Goal: Task Accomplishment & Management: Use online tool/utility

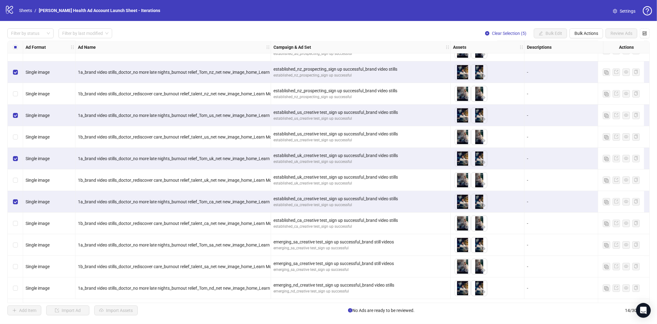
scroll to position [55, 0]
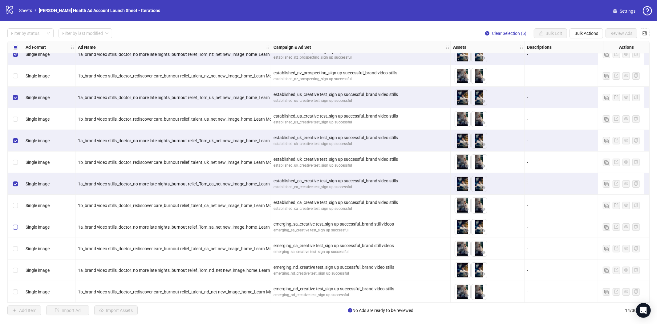
click at [14, 227] on label "Select row 11" at bounding box center [15, 226] width 5 height 7
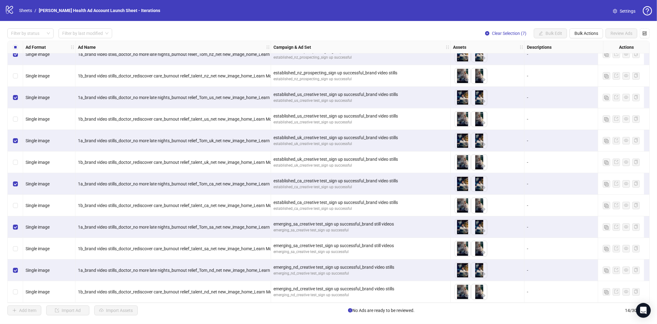
scroll to position [0, 0]
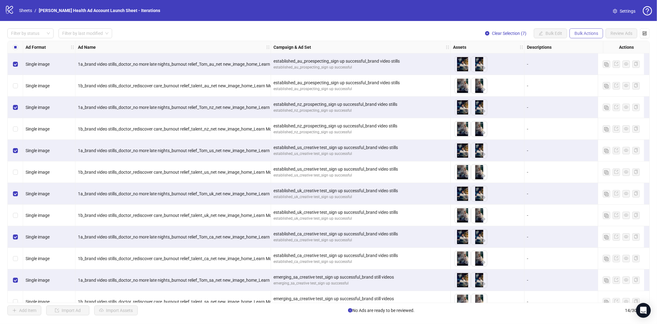
click at [598, 36] on button "Bulk Actions" at bounding box center [587, 33] width 34 height 10
click at [586, 75] on span "Copy to another sheet" at bounding box center [595, 75] width 42 height 7
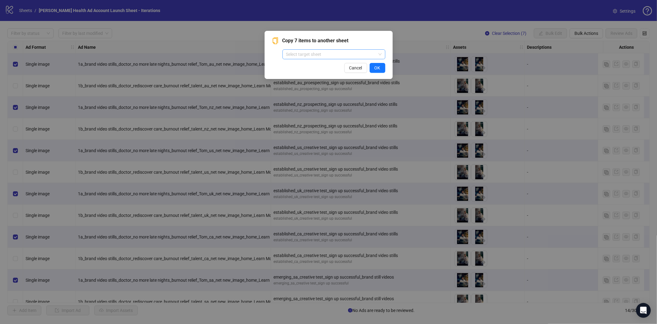
click at [379, 51] on span at bounding box center [334, 54] width 96 height 9
click at [432, 35] on div "Copy 7 items to another sheet Select target sheet Cancel OK" at bounding box center [328, 162] width 657 height 324
click at [356, 69] on span "Cancel" at bounding box center [355, 67] width 13 height 5
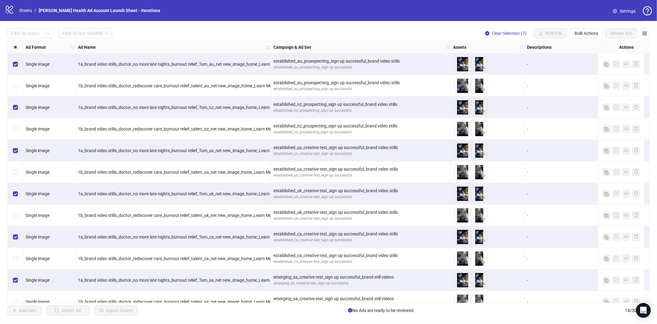
click at [14, 44] on label "Select all rows" at bounding box center [15, 47] width 5 height 7
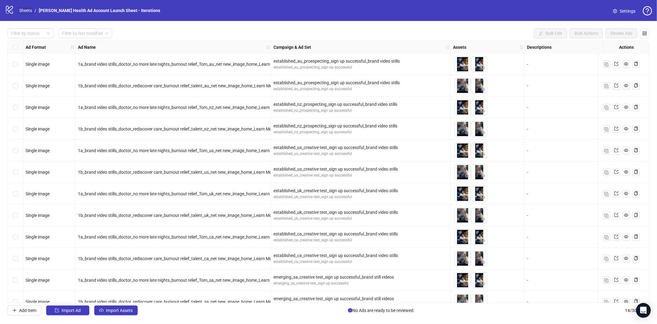
click at [21, 10] on link "Sheets" at bounding box center [25, 10] width 15 height 7
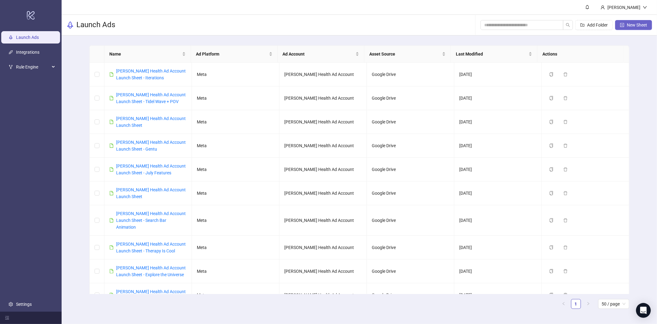
click at [626, 22] on button "New Sheet" at bounding box center [633, 25] width 37 height 10
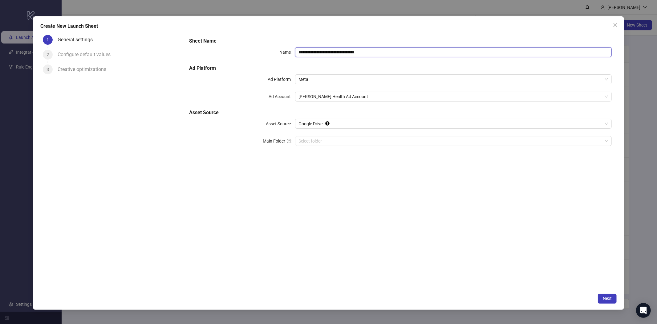
click at [382, 53] on input "**********" at bounding box center [453, 52] width 317 height 10
type input "**********"
click at [605, 297] on span "Next" at bounding box center [607, 298] width 9 height 5
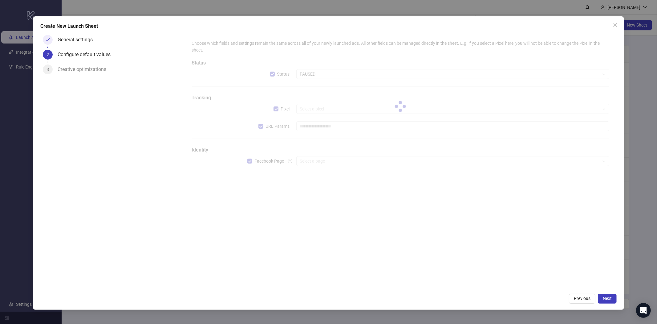
type input "**********"
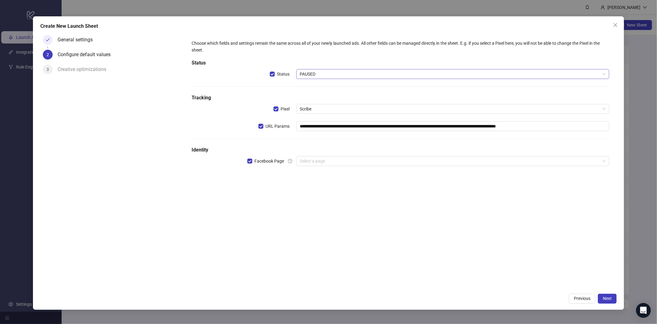
click at [311, 72] on span "PAUSED" at bounding box center [453, 73] width 306 height 9
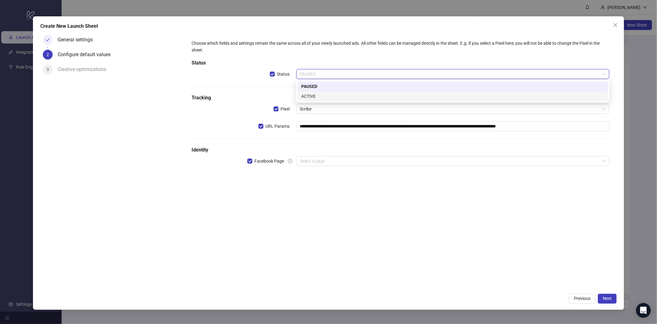
click at [307, 95] on div "ACTIVE" at bounding box center [453, 96] width 304 height 7
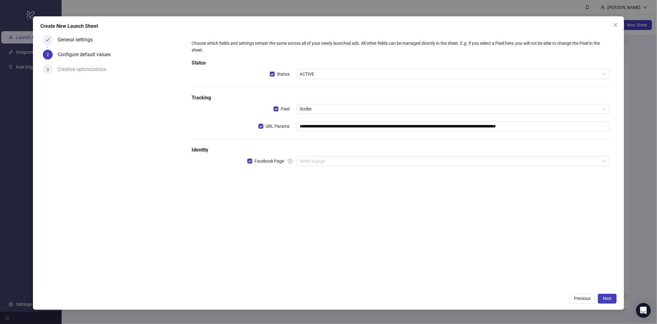
click at [616, 22] on button "Close" at bounding box center [616, 25] width 10 height 10
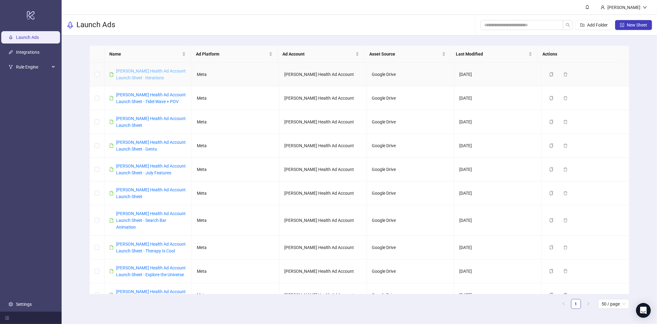
click at [138, 75] on link "[PERSON_NAME] Health Ad Account Launch Sheet - Iterations" at bounding box center [151, 74] width 70 height 12
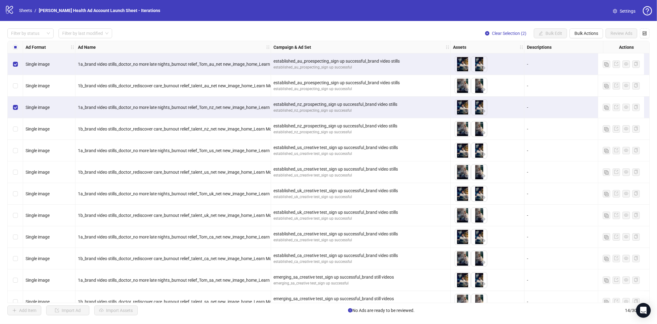
click at [14, 154] on div "Select row 5" at bounding box center [15, 151] width 15 height 22
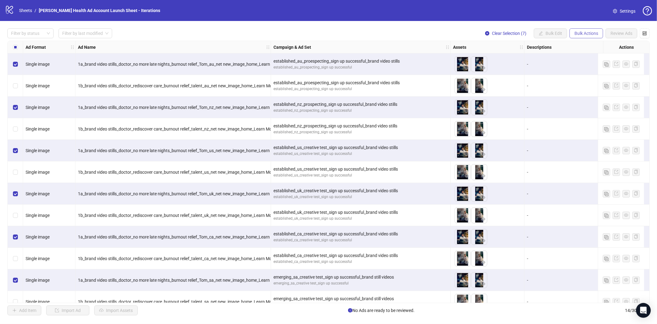
click at [596, 35] on span "Bulk Actions" at bounding box center [587, 33] width 24 height 5
click at [578, 74] on span "Copy to another sheet" at bounding box center [595, 75] width 42 height 7
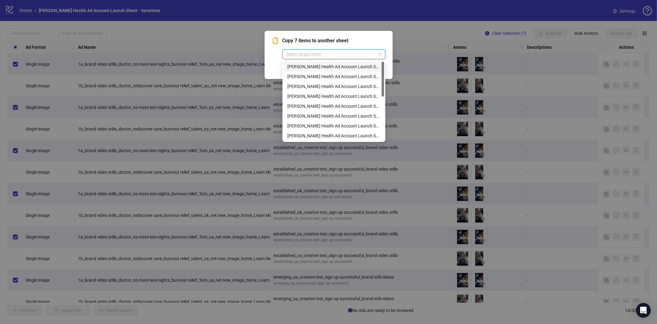
click at [367, 54] on input "search" at bounding box center [331, 54] width 90 height 9
click at [580, 21] on div "Copy 7 items to another sheet Select target sheet Cancel OK" at bounding box center [328, 162] width 657 height 324
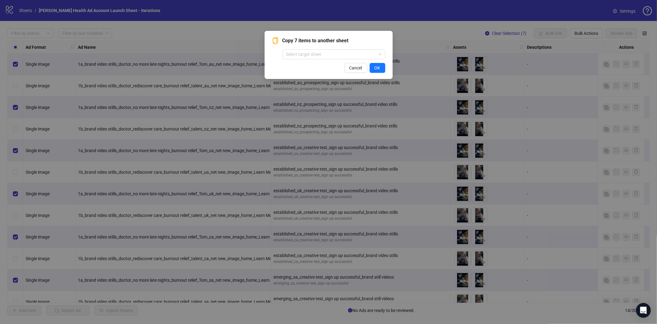
click at [499, 18] on div "Copy 7 items to another sheet Select target sheet Cancel OK" at bounding box center [328, 162] width 657 height 324
click at [353, 72] on button "Cancel" at bounding box center [356, 68] width 23 height 10
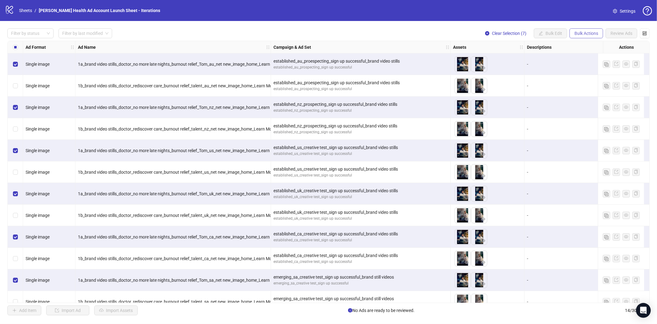
click at [590, 32] on span "Bulk Actions" at bounding box center [587, 33] width 24 height 5
click at [582, 57] on span "Duplicate" at bounding box center [595, 55] width 42 height 7
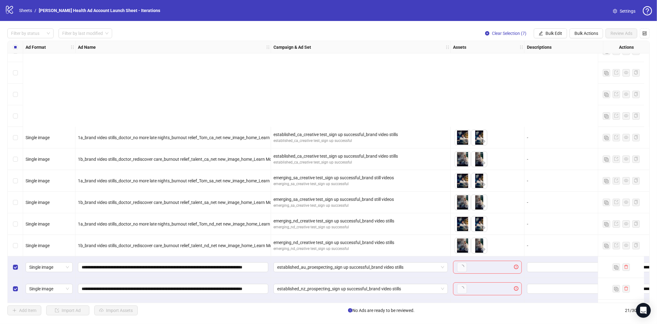
scroll to position [206, 0]
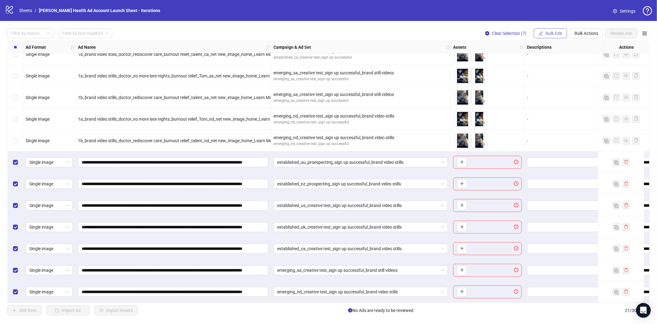
click at [549, 33] on span "Bulk Edit" at bounding box center [554, 33] width 17 height 5
click at [548, 57] on span "Name" at bounding box center [556, 55] width 37 height 7
click at [513, 59] on span "Replace" at bounding box center [533, 59] width 85 height 9
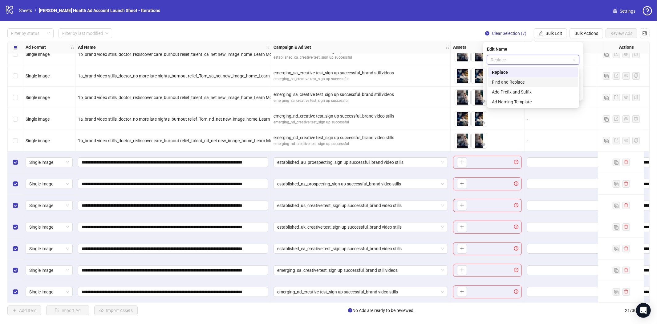
click at [504, 79] on div "Find and Replace" at bounding box center [533, 82] width 83 height 7
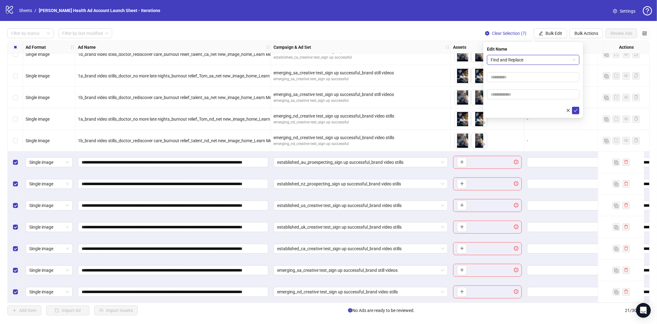
click at [501, 71] on form "Find and Replace Find and Replace" at bounding box center [533, 84] width 92 height 59
click at [497, 75] on input "text" at bounding box center [533, 77] width 92 height 10
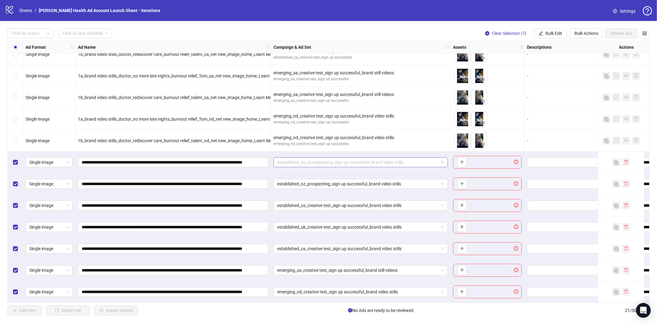
click at [442, 161] on span "established_au_proespecting_sign up successful_brand video stills" at bounding box center [360, 161] width 167 height 9
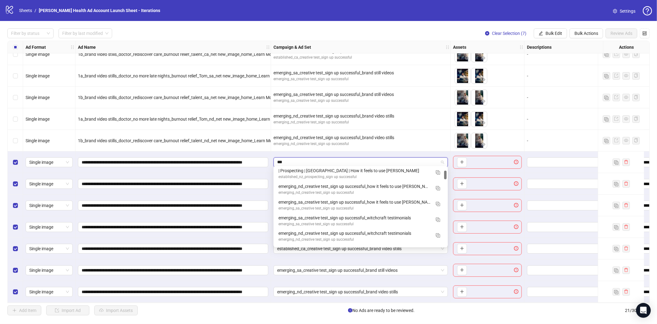
scroll to position [0, 0]
type input "*"
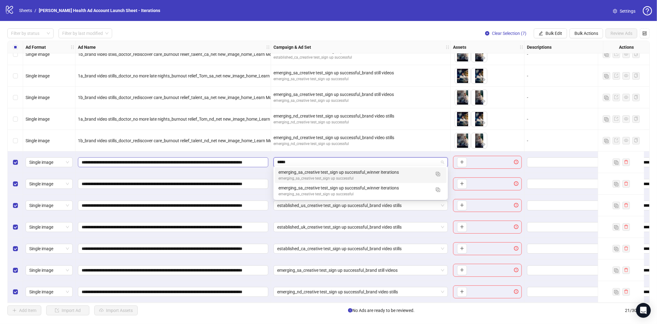
drag, startPoint x: 291, startPoint y: 162, endPoint x: 267, endPoint y: 161, distance: 24.4
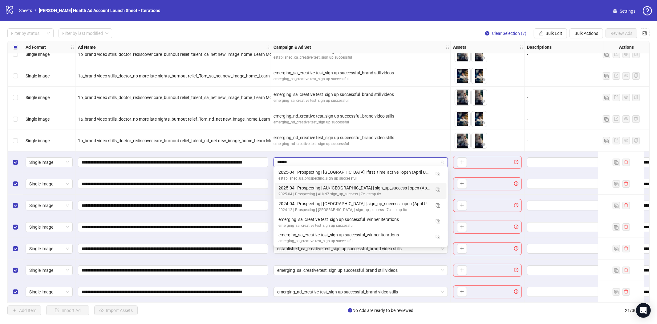
type input "******"
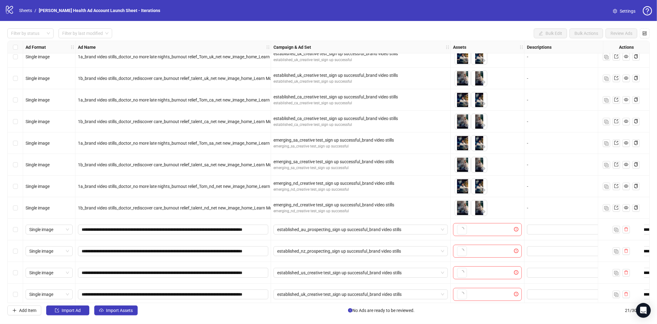
scroll to position [206, 0]
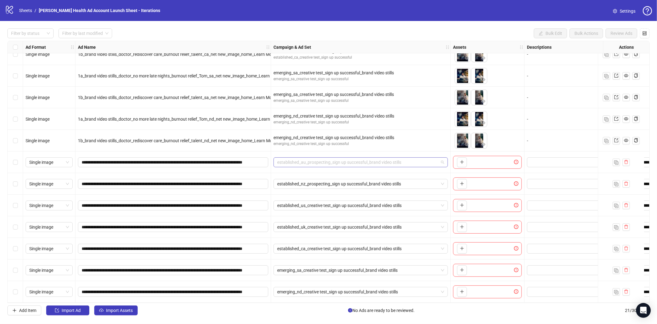
click at [412, 159] on span "established_au_prospecting_sign up successful_brand video stills" at bounding box center [360, 161] width 167 height 9
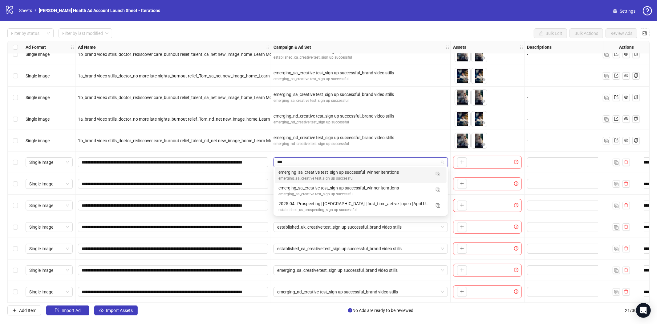
scroll to position [0, 0]
type input "******"
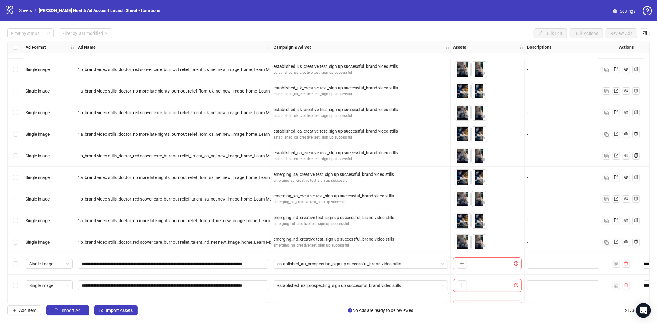
scroll to position [171, 0]
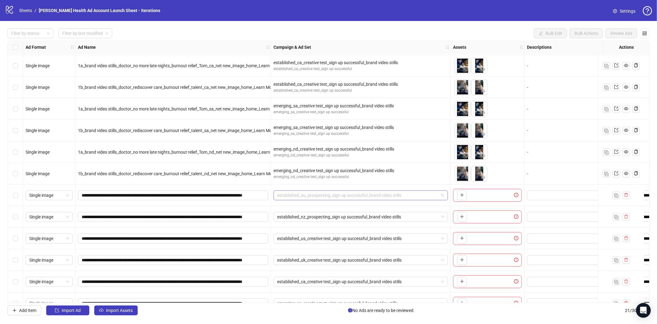
click at [422, 194] on span "established_au_prospecting_sign up successful_brand video stills" at bounding box center [360, 194] width 167 height 9
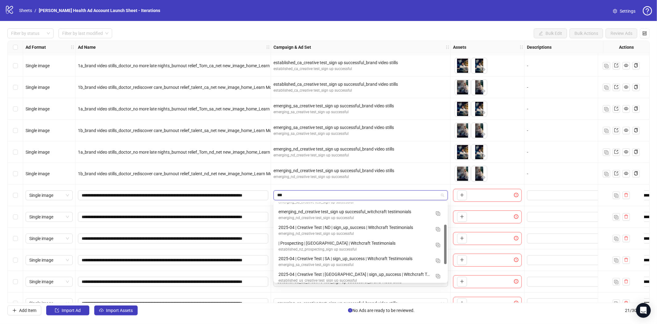
scroll to position [0, 0]
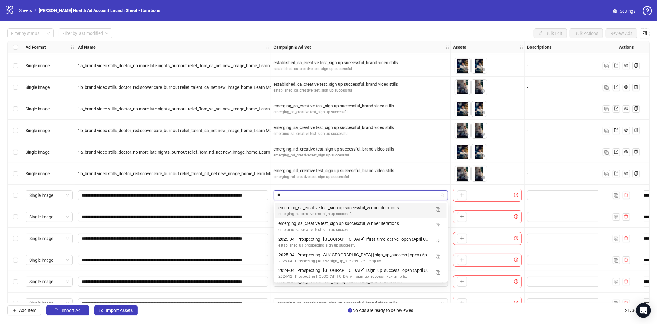
type input "*"
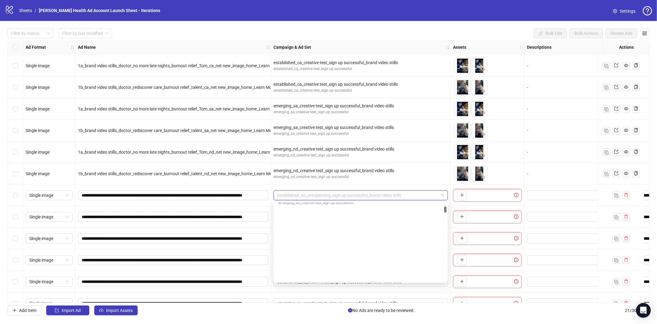
scroll to position [234, 0]
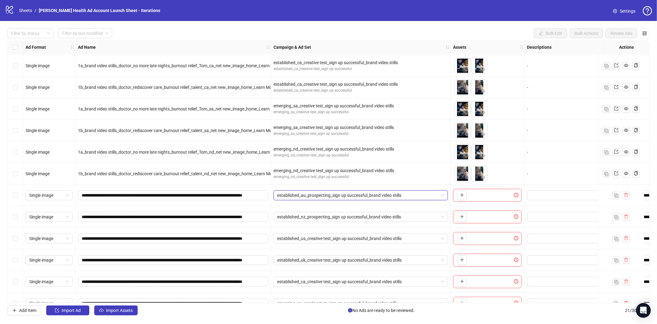
click at [329, 197] on span "established_au_prospecting_sign up successful_brand video stills" at bounding box center [360, 194] width 167 height 9
click at [431, 197] on span "established_au_prospecting_sign up successful_brand video stills" at bounding box center [360, 194] width 167 height 9
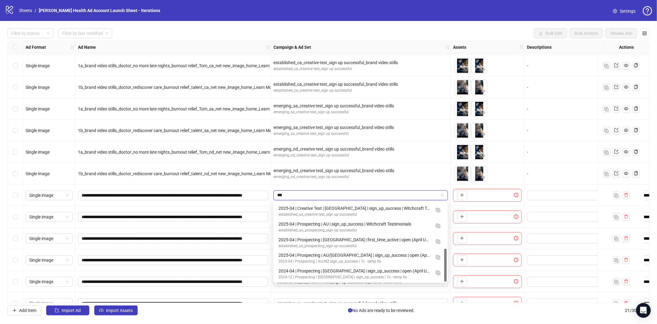
scroll to position [0, 0]
type input "****"
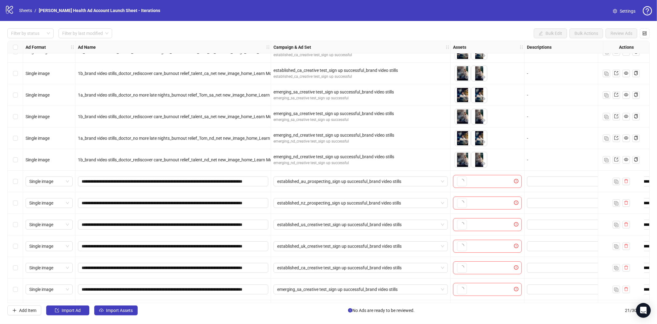
scroll to position [206, 0]
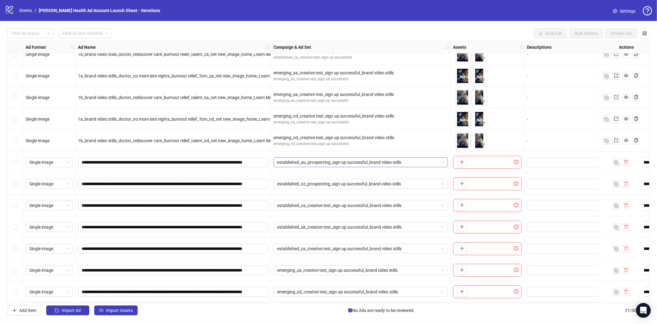
click at [415, 161] on span "established_au_prospecting_sign up successful_brand video stills" at bounding box center [360, 161] width 167 height 9
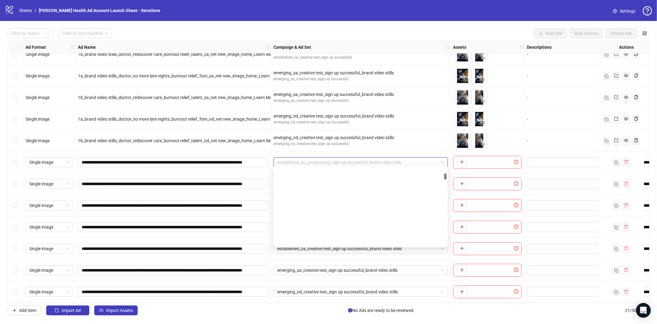
scroll to position [157, 0]
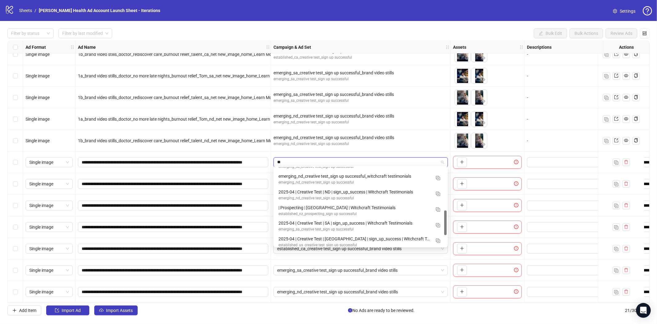
type input "***"
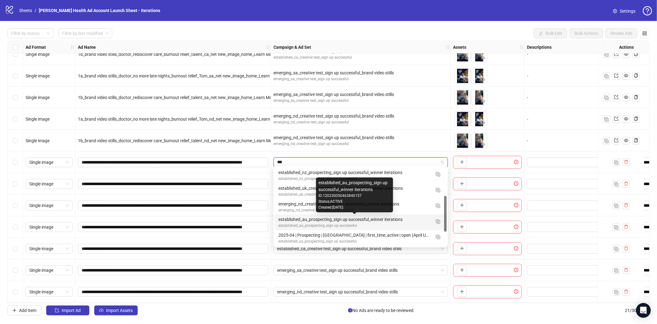
click at [334, 221] on div "established_au_prospecting_sign up successful_winner iterations" at bounding box center [355, 219] width 152 height 7
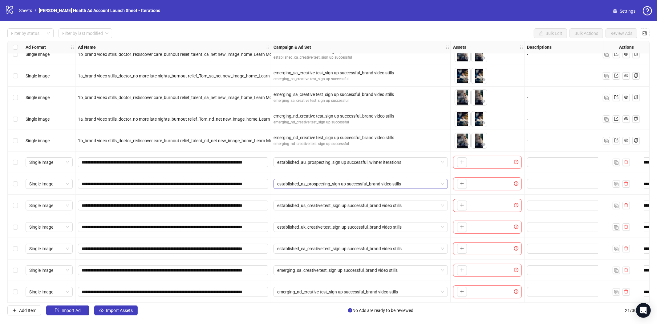
click at [391, 183] on span "established_nz_prospecting_sign up successful_brand video stills" at bounding box center [360, 183] width 167 height 9
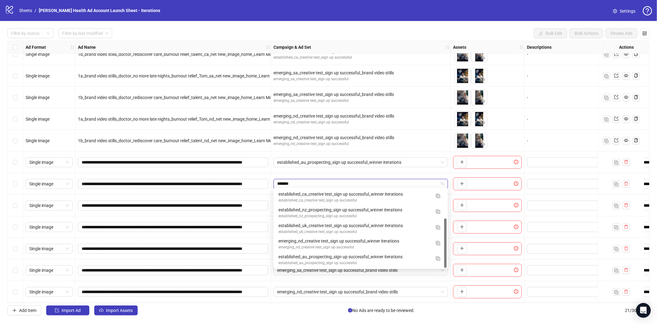
scroll to position [47, 0]
type input "********"
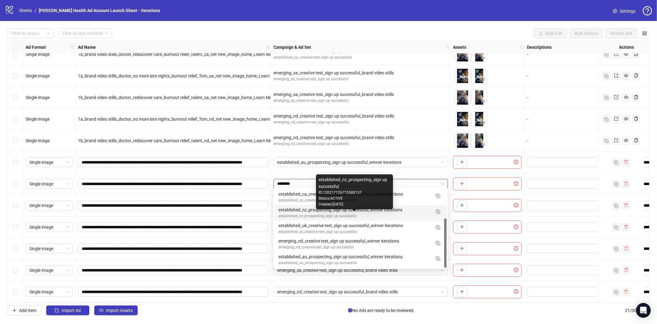
click at [364, 211] on div "established_nz_prospecting_sign up successful_winner iterations" at bounding box center [355, 209] width 152 height 7
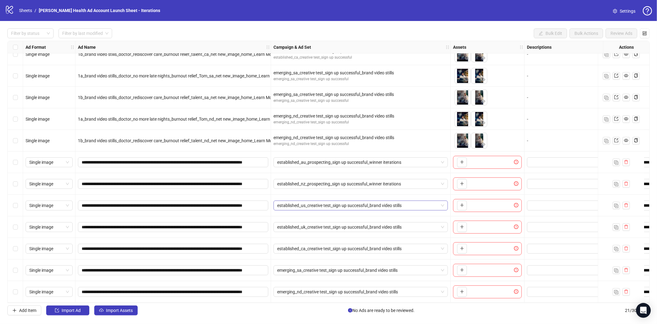
click at [355, 203] on span "established_us_creative test_sign up successful_brand video stills" at bounding box center [360, 205] width 167 height 9
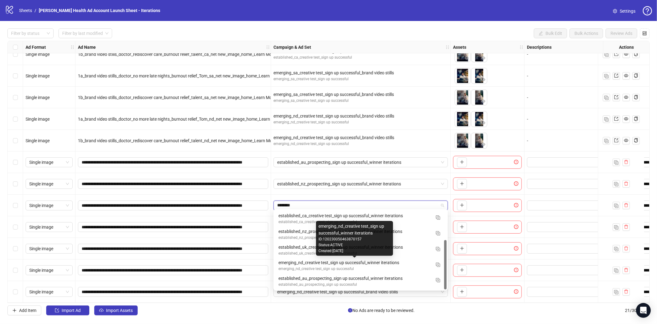
type input "*********"
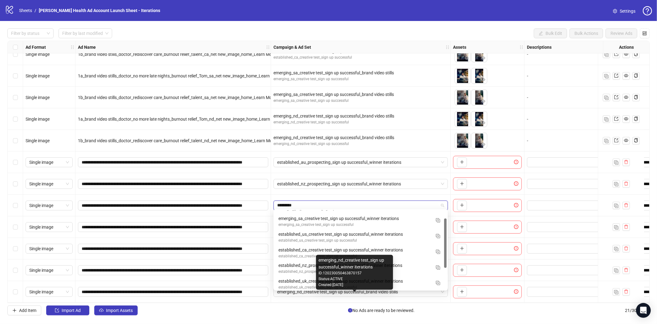
scroll to position [0, 0]
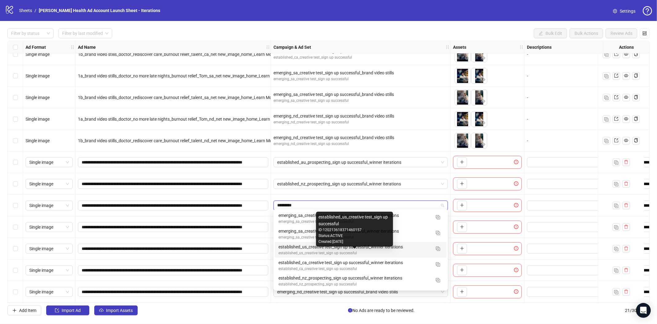
click at [369, 250] on div "established_us_creative test_sign up successful" at bounding box center [355, 253] width 152 height 6
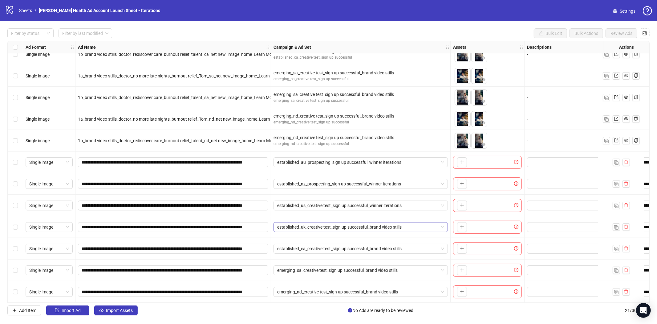
click at [311, 224] on span "established_uk_creative test_sign up successful_brand video stills" at bounding box center [360, 226] width 167 height 9
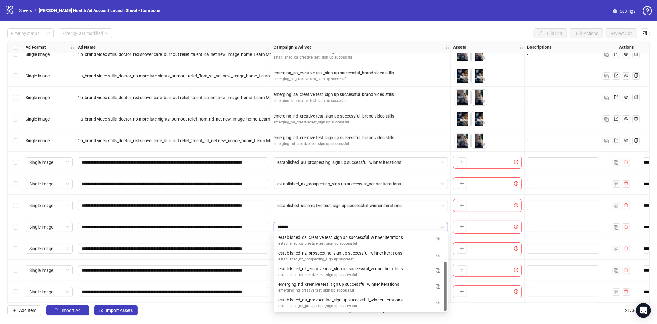
scroll to position [47, 0]
type input "**********"
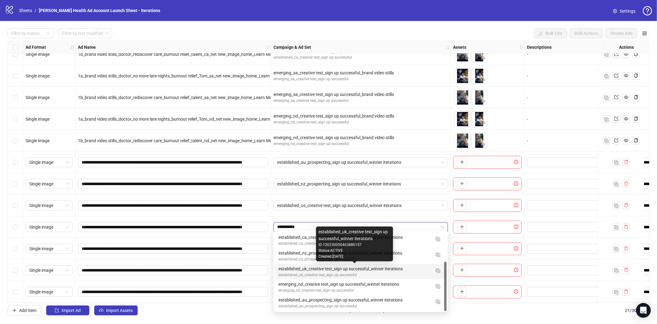
click at [338, 271] on div "established_uk_creative test_sign up successful_winner iterations" at bounding box center [355, 268] width 152 height 7
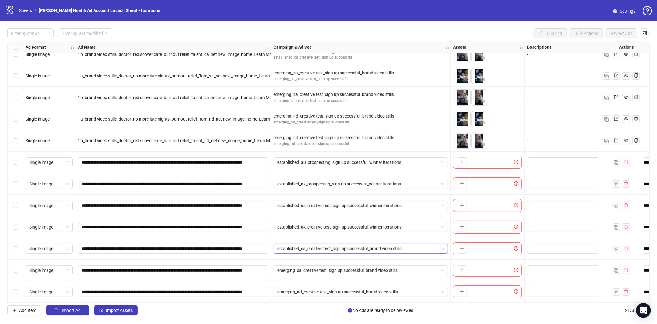
click at [367, 247] on span "established_ca_creative test_sign up successful_brand video stills" at bounding box center [360, 248] width 167 height 9
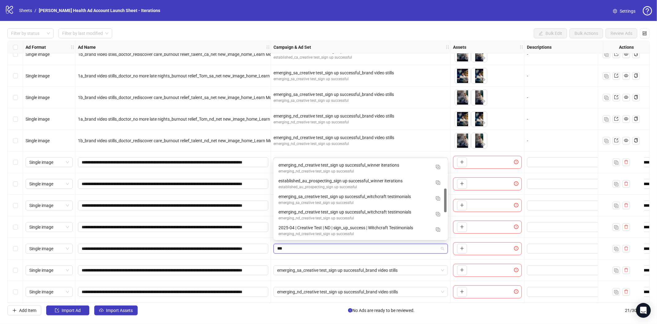
scroll to position [76, 0]
type input "******"
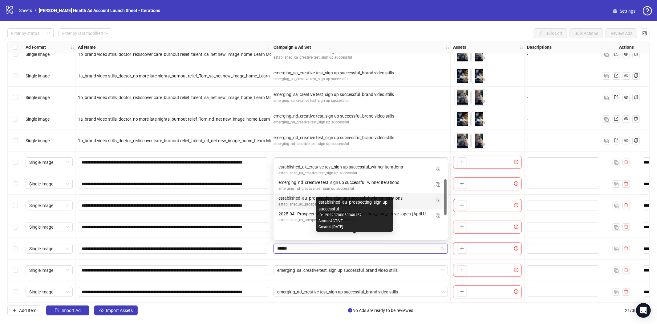
scroll to position [42, 0]
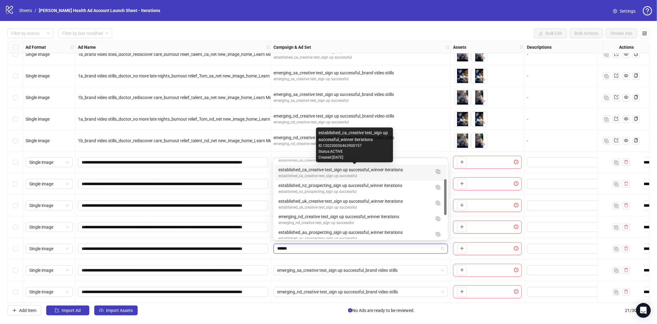
click at [294, 171] on div "established_ca_creative test_sign up successful_winner iterations" at bounding box center [355, 169] width 152 height 7
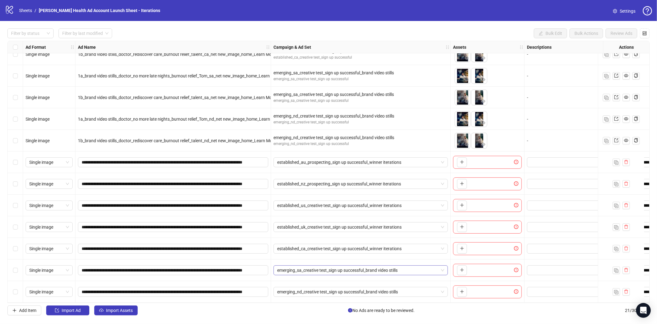
click at [325, 268] on span "emerging_sa_creative test_sign up successful_brand video stills" at bounding box center [360, 269] width 167 height 9
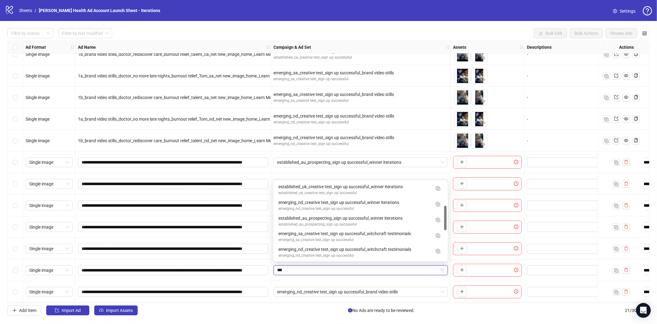
scroll to position [76, 0]
type input "******"
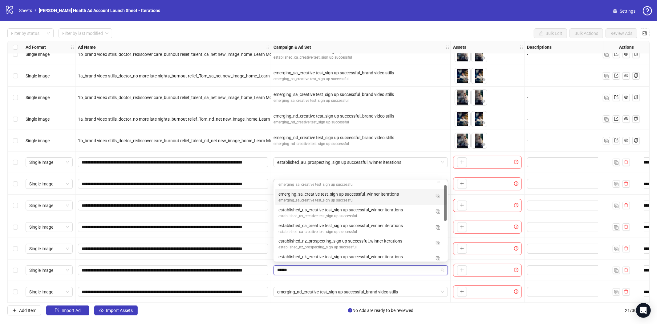
scroll to position [0, 0]
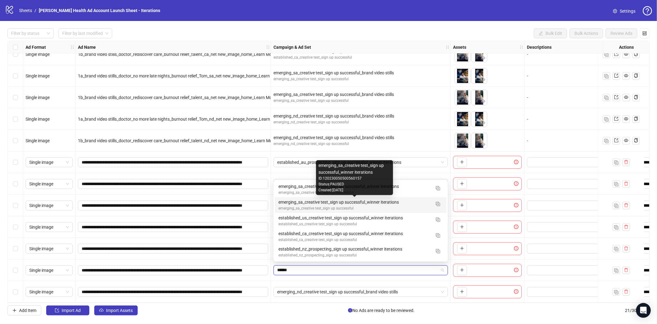
click at [297, 204] on div "emerging_sa_creative test_sign up successful_winner iterations" at bounding box center [355, 201] width 152 height 7
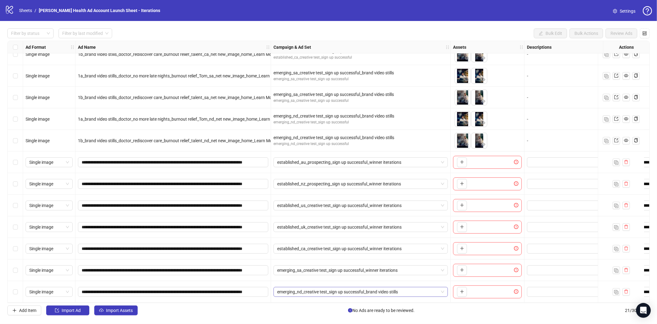
click at [326, 290] on span "emerging_nd_creative test_sign up successful_brand video stills" at bounding box center [360, 291] width 167 height 9
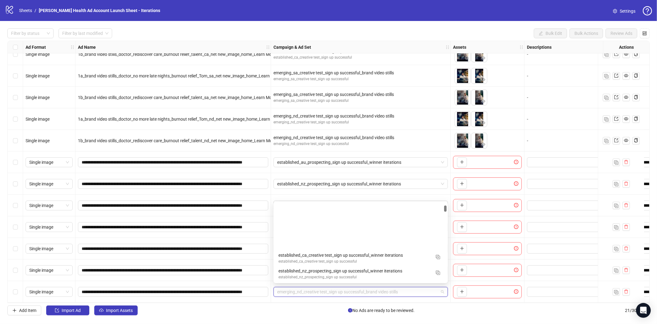
scroll to position [63, 0]
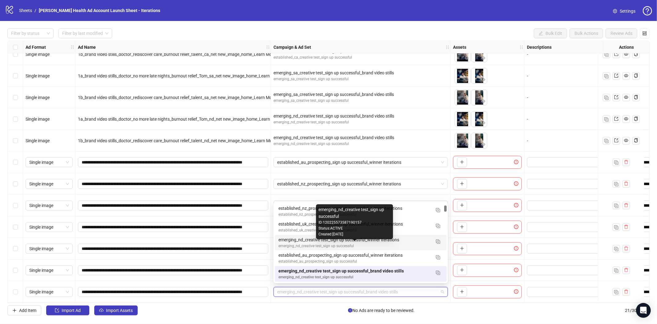
click at [341, 243] on div "emerging_nd_creative test_sign up successful" at bounding box center [355, 246] width 152 height 6
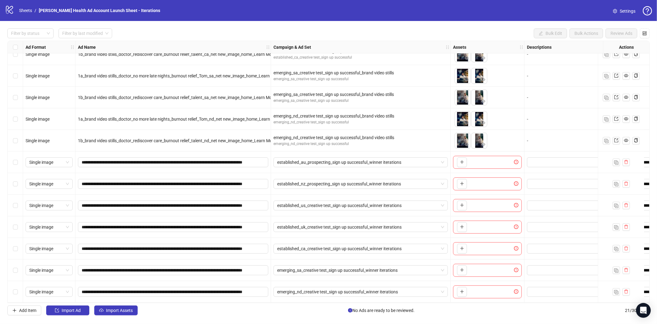
click at [19, 158] on div "Select row 15" at bounding box center [15, 162] width 15 height 22
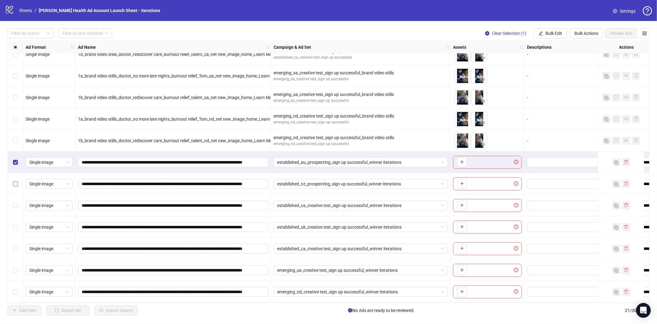
click at [16, 184] on label "Select row 16" at bounding box center [15, 183] width 5 height 7
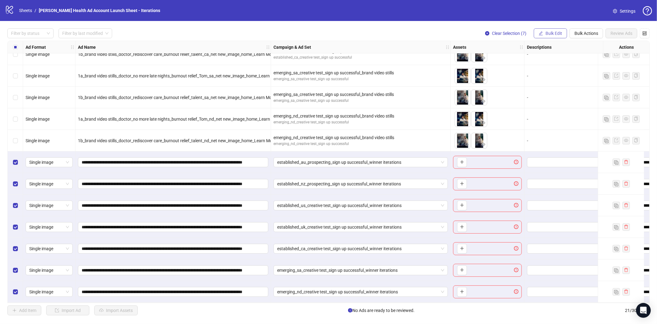
click at [549, 32] on span "Bulk Edit" at bounding box center [554, 33] width 17 height 5
click at [551, 57] on span "Name" at bounding box center [556, 55] width 37 height 7
click at [569, 58] on span "Replace" at bounding box center [533, 59] width 85 height 9
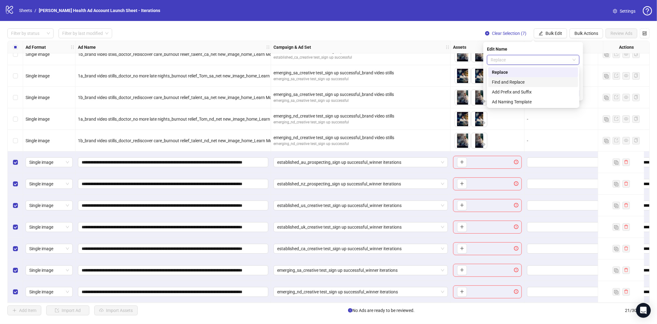
click at [531, 83] on div "Find and Replace" at bounding box center [533, 82] width 83 height 7
click at [506, 78] on input "text" at bounding box center [533, 77] width 92 height 10
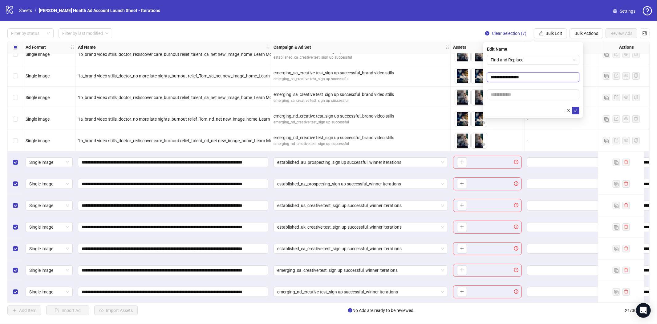
type input "**********"
click at [577, 109] on icon "check" at bounding box center [576, 110] width 4 height 3
click at [555, 31] on span "Bulk Edit" at bounding box center [554, 33] width 17 height 5
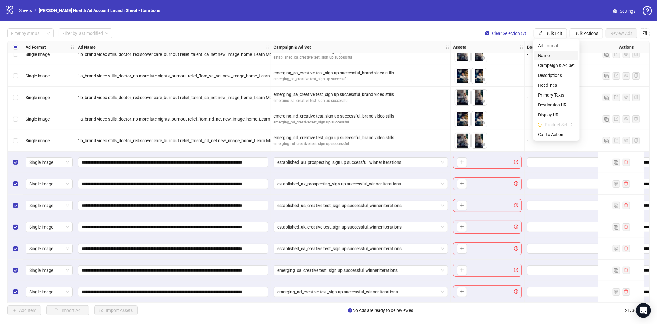
click at [539, 57] on span "Name" at bounding box center [556, 55] width 37 height 7
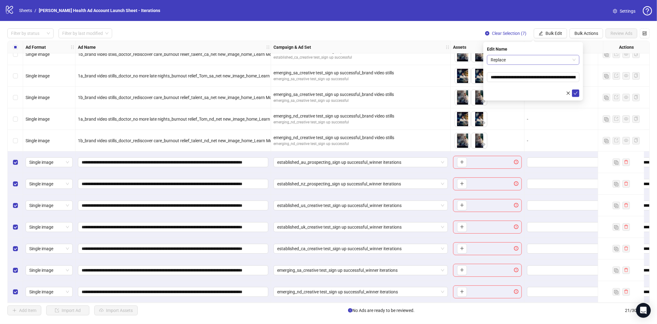
click at [557, 56] on span "Replace" at bounding box center [533, 59] width 85 height 9
click at [520, 79] on div "Find and Replace" at bounding box center [533, 82] width 83 height 7
click at [508, 79] on input "text" at bounding box center [533, 77] width 92 height 10
type input "**********"
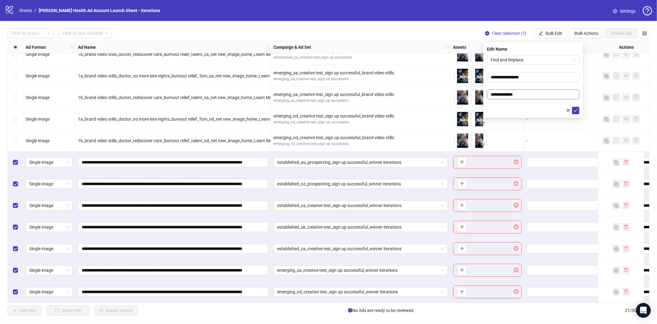
drag, startPoint x: 577, startPoint y: 111, endPoint x: 552, endPoint y: 93, distance: 31.1
click at [553, 94] on form "**********" at bounding box center [533, 84] width 92 height 59
drag, startPoint x: 527, startPoint y: 76, endPoint x: 503, endPoint y: 79, distance: 24.3
click at [503, 79] on input "**********" at bounding box center [533, 77] width 92 height 10
type input "**********"
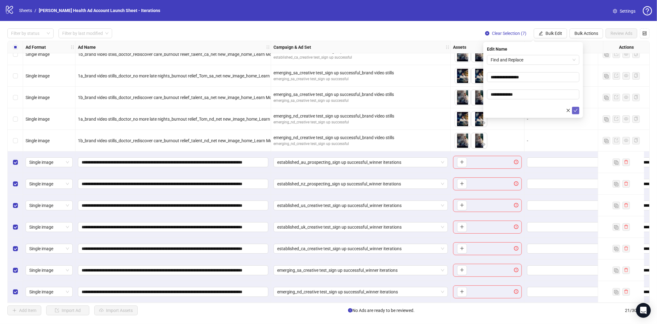
click at [574, 109] on icon "check" at bounding box center [576, 110] width 4 height 4
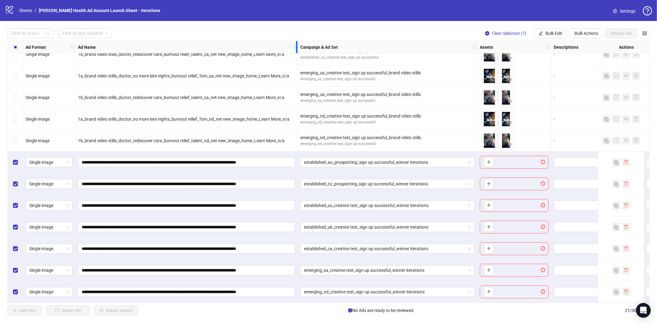
drag, startPoint x: 270, startPoint y: 47, endPoint x: 343, endPoint y: 48, distance: 72.4
click at [301, 48] on icon "holder" at bounding box center [299, 47] width 4 height 4
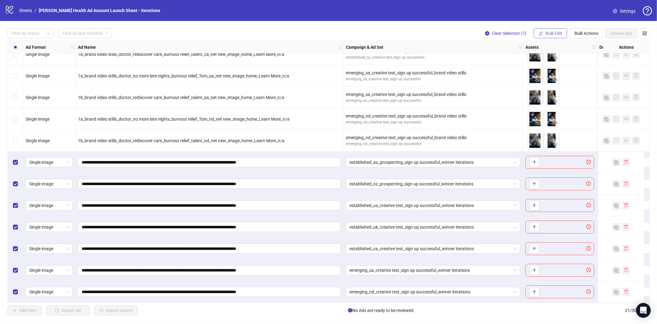
click at [557, 33] on span "Bulk Edit" at bounding box center [554, 33] width 17 height 5
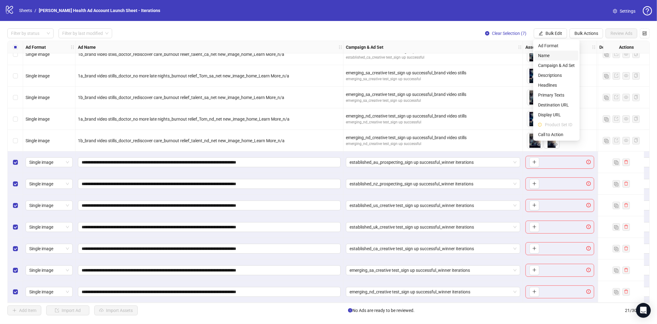
click at [550, 56] on span "Name" at bounding box center [556, 55] width 37 height 7
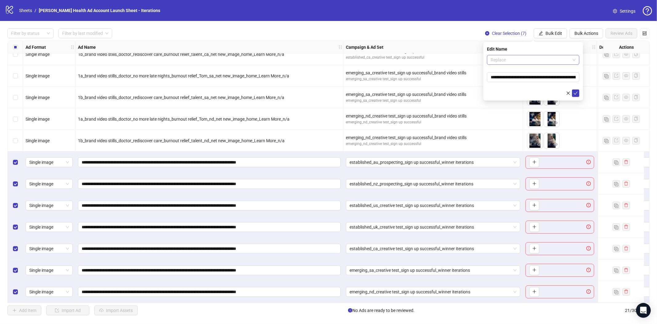
click at [525, 59] on span "Replace" at bounding box center [533, 59] width 85 height 9
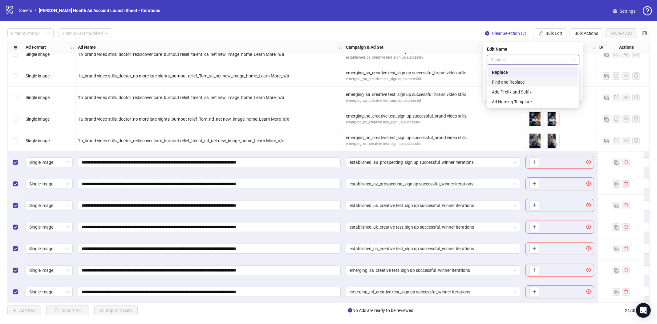
click at [514, 81] on div "Find and Replace" at bounding box center [533, 82] width 83 height 7
click at [518, 79] on input "text" at bounding box center [533, 77] width 92 height 10
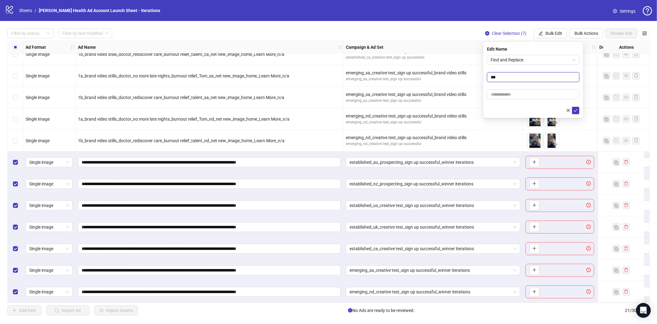
type input "***"
click at [574, 109] on icon "check" at bounding box center [576, 110] width 4 height 4
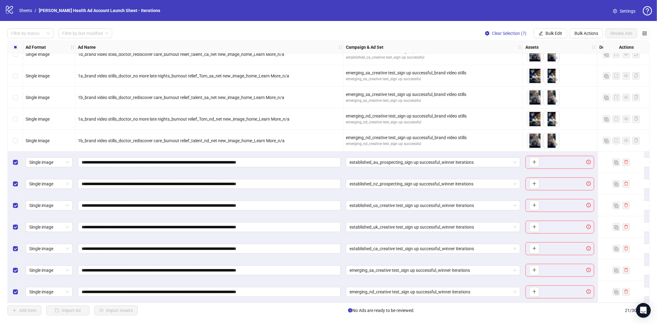
click at [554, 27] on div "Filter by status Filter by last modified Clear Selection (7) Bulk Edit Bulk Act…" at bounding box center [328, 171] width 657 height 301
click at [552, 33] on span "Bulk Edit" at bounding box center [554, 33] width 17 height 5
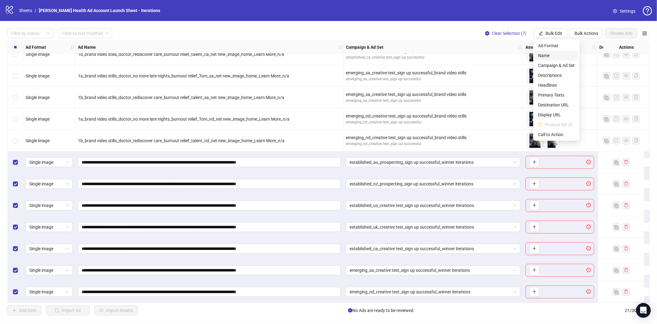
click at [548, 54] on span "Name" at bounding box center [556, 55] width 37 height 7
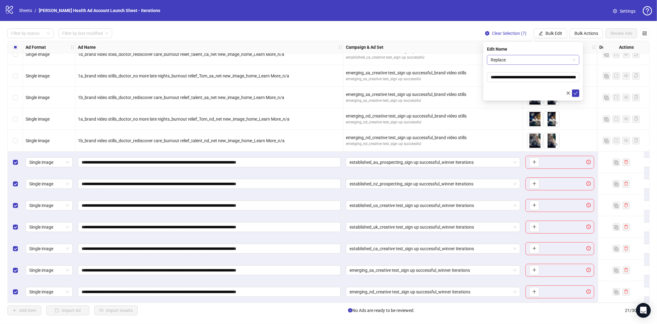
click at [537, 59] on span "Replace" at bounding box center [533, 59] width 85 height 9
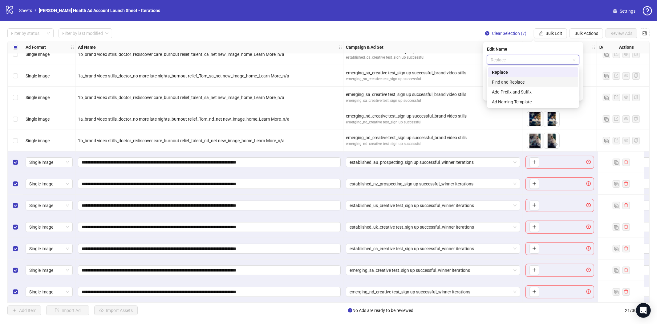
click at [528, 79] on div "Find and Replace" at bounding box center [533, 82] width 83 height 7
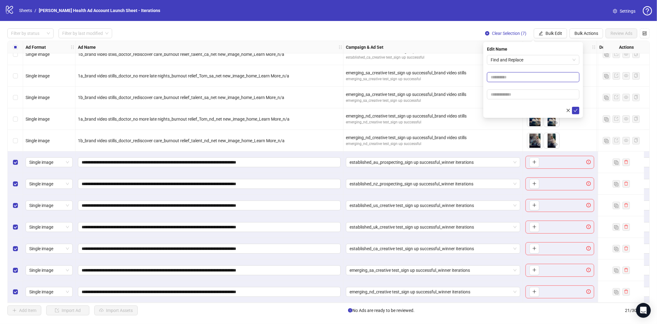
click at [520, 77] on input "text" at bounding box center [533, 77] width 92 height 10
type input "*******"
type input "**********"
click at [463, 31] on div "Filter by status Filter by last modified Clear Selection (7) Bulk Edit Bulk Act…" at bounding box center [328, 33] width 643 height 10
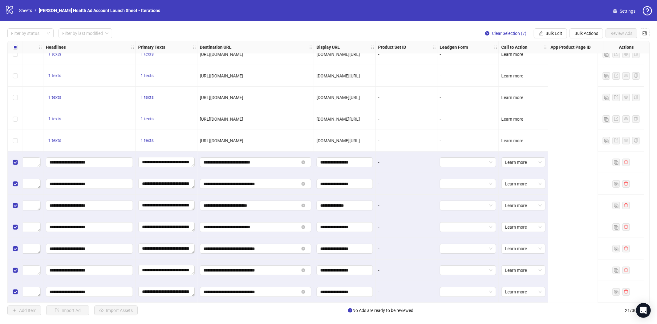
scroll to position [206, 456]
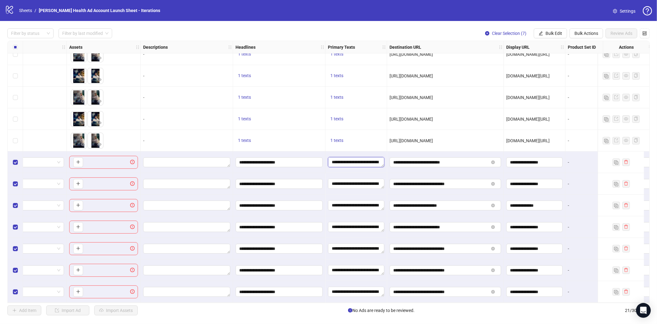
click at [344, 161] on textarea "**********" at bounding box center [356, 162] width 56 height 10
click at [349, 180] on textarea "**********" at bounding box center [378, 180] width 92 height 17
click at [350, 180] on textarea "**********" at bounding box center [378, 180] width 92 height 17
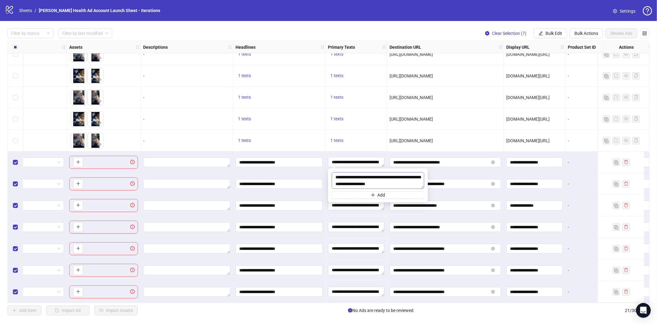
type textarea "**********"
click at [319, 151] on div "**********" at bounding box center [279, 162] width 92 height 22
click at [257, 160] on input "**********" at bounding box center [278, 162] width 79 height 7
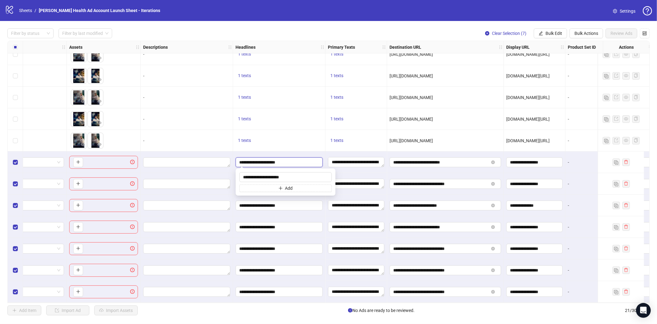
click at [257, 160] on input "**********" at bounding box center [278, 162] width 79 height 7
drag, startPoint x: 297, startPoint y: 180, endPoint x: 235, endPoint y: 174, distance: 62.5
click at [235, 174] on body "logo/logo-mobile Sheets / Heidi Health Ad Account Launch Sheet - Iterations Set…" at bounding box center [328, 162] width 657 height 324
paste input "text"
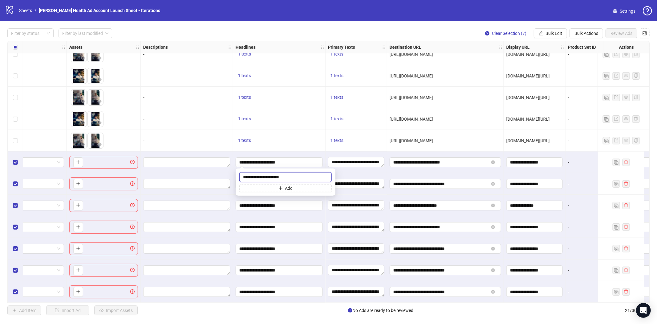
type input "**********"
click at [156, 165] on div at bounding box center [187, 162] width 92 height 22
click at [155, 161] on textarea "Edit values" at bounding box center [186, 162] width 87 height 10
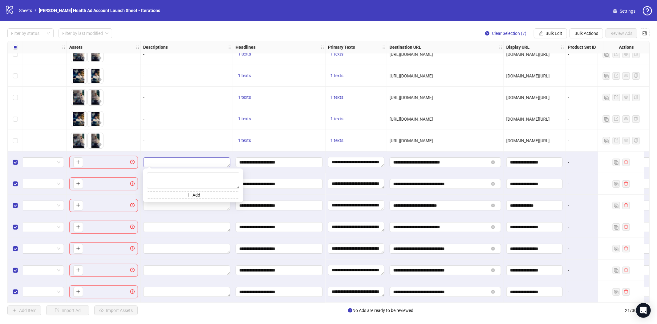
type textarea "**********"
click at [186, 210] on div at bounding box center [187, 205] width 92 height 22
click at [558, 39] on div "Filter by status Filter by last modified Clear Selection (7) Bulk Edit Bulk Act…" at bounding box center [328, 171] width 657 height 301
click at [558, 33] on span "Bulk Edit" at bounding box center [554, 33] width 17 height 5
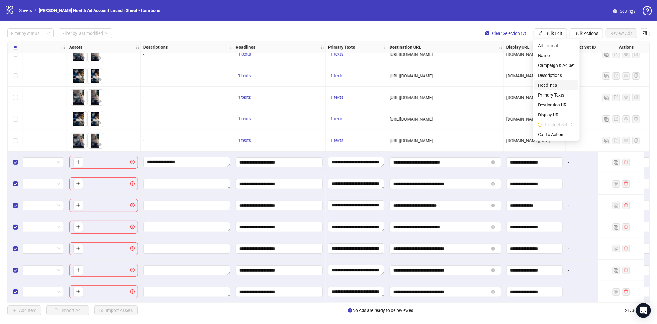
click at [552, 85] on span "Headlines" at bounding box center [556, 85] width 37 height 7
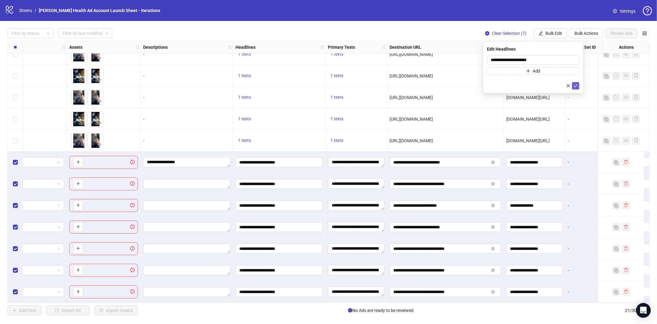
click at [573, 84] on button "submit" at bounding box center [575, 85] width 7 height 7
click at [550, 32] on span "Bulk Edit" at bounding box center [554, 33] width 17 height 5
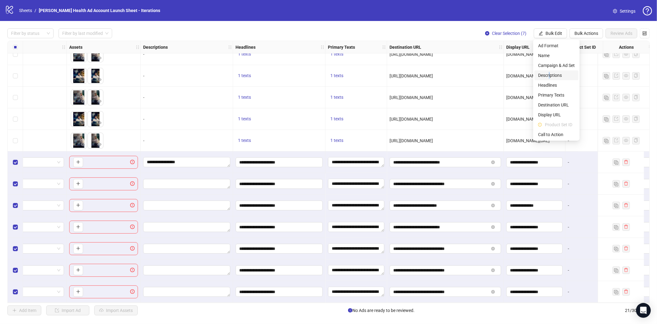
click at [550, 76] on span "Descriptions" at bounding box center [556, 75] width 37 height 7
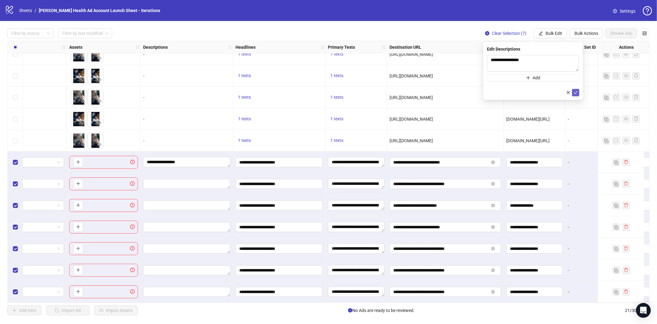
click at [575, 92] on icon "check" at bounding box center [576, 92] width 4 height 4
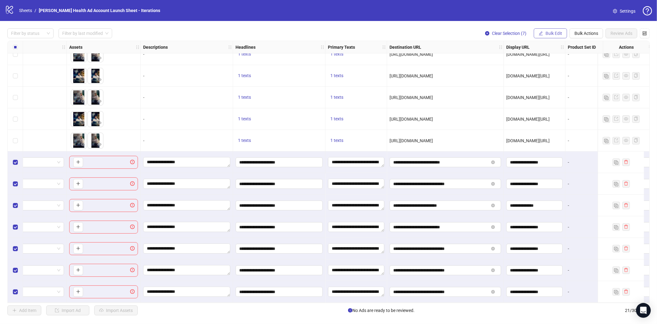
click at [546, 34] on span "Bulk Edit" at bounding box center [554, 33] width 17 height 5
click at [548, 96] on span "Primary Texts" at bounding box center [556, 95] width 37 height 7
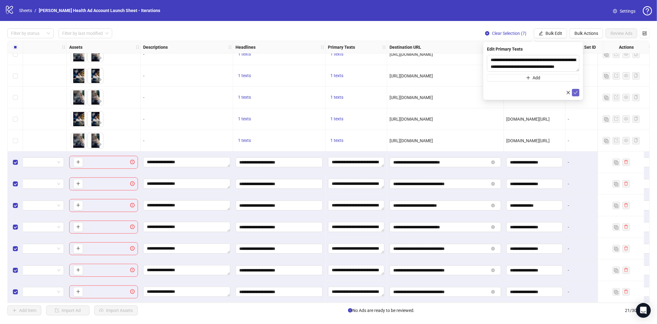
click at [573, 93] on button "submit" at bounding box center [575, 92] width 7 height 7
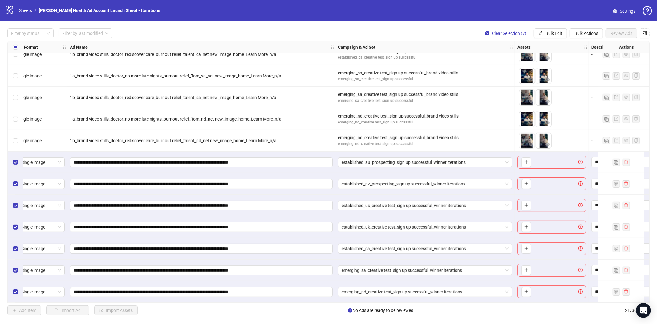
scroll to position [206, 0]
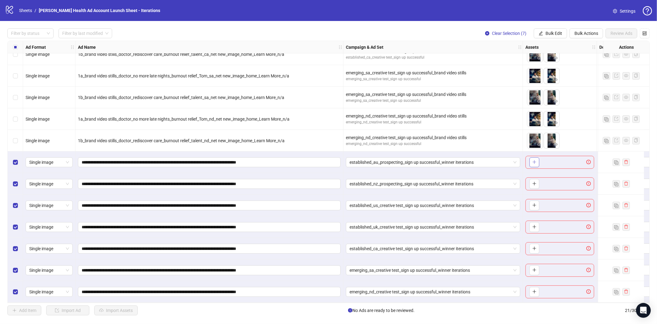
click at [532, 161] on button "button" at bounding box center [535, 162] width 10 height 10
click at [553, 162] on icon "plus" at bounding box center [551, 162] width 3 height 0
click at [550, 33] on span "Bulk Edit" at bounding box center [554, 33] width 17 height 5
click at [459, 32] on div "Filter by status Filter by last modified Clear Selection (7) Bulk Edit Bulk Act…" at bounding box center [328, 33] width 643 height 10
click at [534, 181] on icon "plus" at bounding box center [535, 183] width 4 height 4
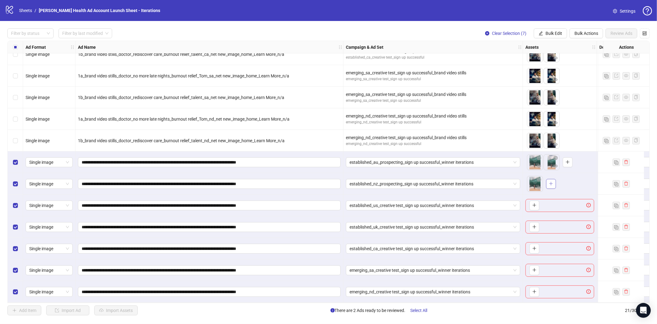
click at [553, 181] on icon "plus" at bounding box center [551, 183] width 4 height 4
click at [535, 203] on icon "plus" at bounding box center [535, 205] width 4 height 4
